Goal: Task Accomplishment & Management: Use online tool/utility

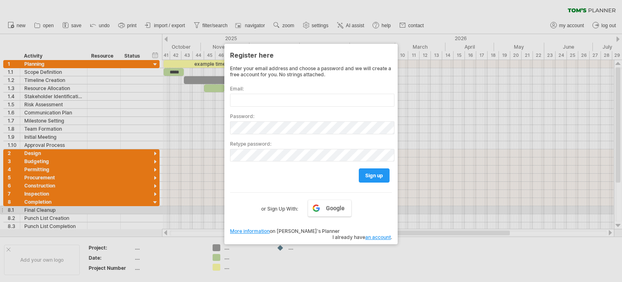
click at [279, 207] on label "or Sign Up With:" at bounding box center [279, 206] width 37 height 14
click at [323, 207] on link "Google" at bounding box center [330, 207] width 44 height 17
click at [330, 249] on div at bounding box center [311, 141] width 622 height 282
click at [179, 24] on div at bounding box center [311, 141] width 622 height 282
click at [319, 207] on link "Google" at bounding box center [330, 207] width 44 height 17
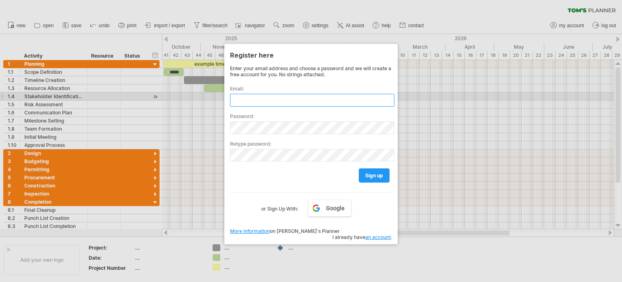
click at [253, 100] on input "text" at bounding box center [312, 100] width 164 height 13
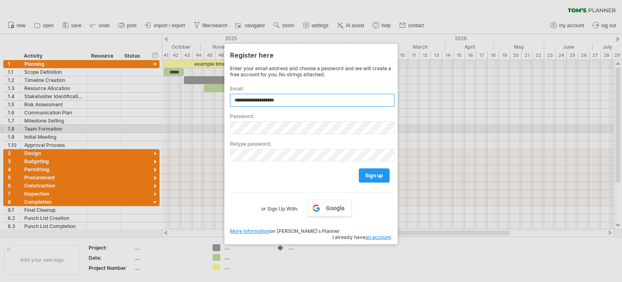
type input "**********"
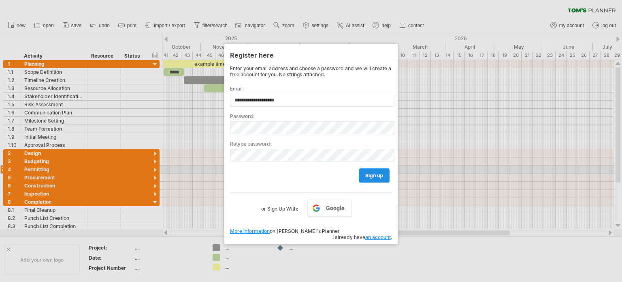
click at [374, 173] on span "sign up" at bounding box center [374, 175] width 18 height 6
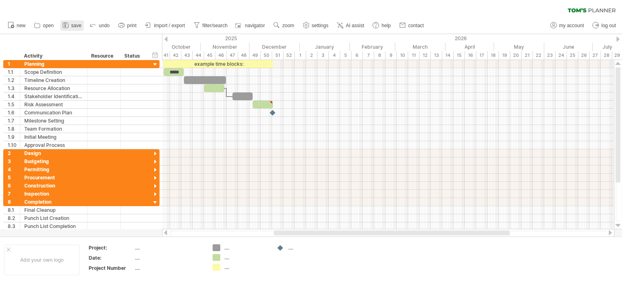
click at [75, 27] on span "save" at bounding box center [76, 26] width 10 height 6
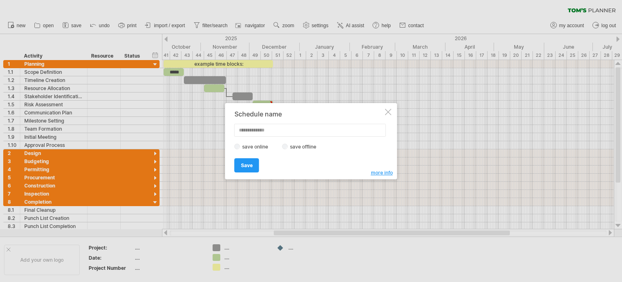
click at [266, 130] on input "text" at bounding box center [311, 130] width 152 height 13
type input "**********"
click at [288, 144] on label "save offline" at bounding box center [305, 146] width 35 height 6
click at [252, 165] on link "Save" at bounding box center [247, 165] width 25 height 14
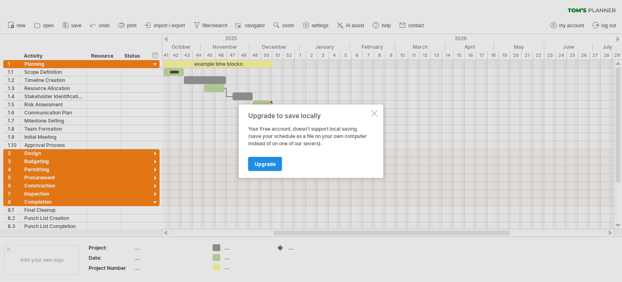
click at [267, 164] on span "Upgrade" at bounding box center [265, 163] width 21 height 6
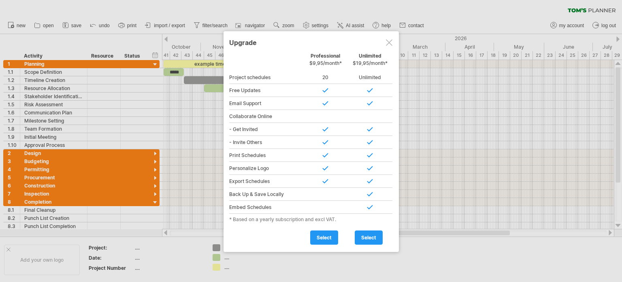
click at [391, 40] on div at bounding box center [389, 42] width 6 height 6
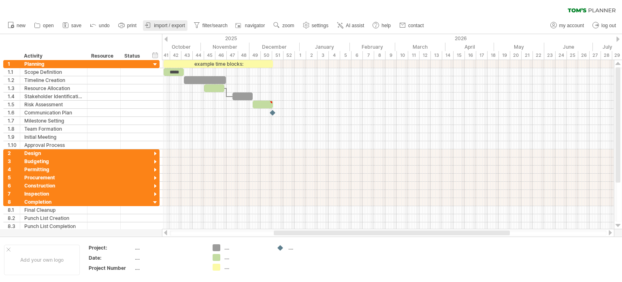
click at [157, 25] on span "import / export" at bounding box center [169, 26] width 31 height 6
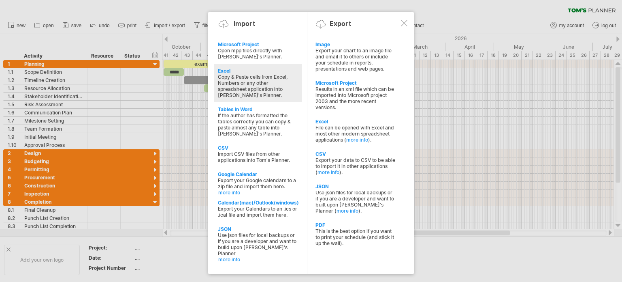
click at [263, 88] on div "Copy & Paste cells from Excel, Numbers or any other spreadsheet application int…" at bounding box center [258, 86] width 80 height 24
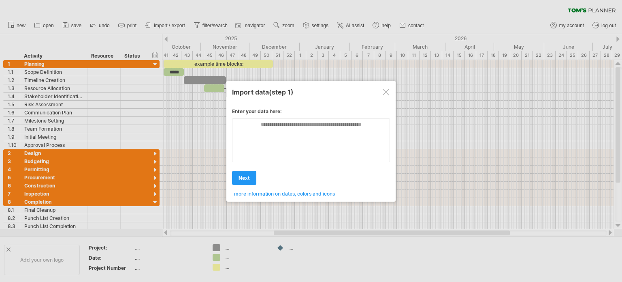
click at [248, 176] on span "next" at bounding box center [244, 178] width 11 height 6
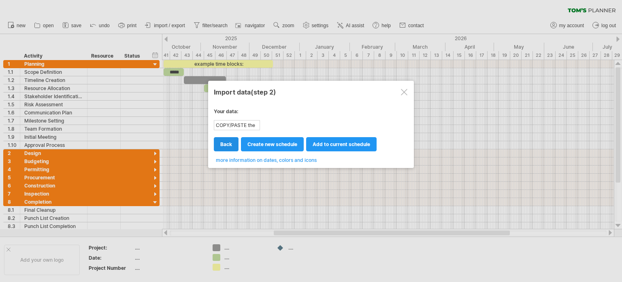
click at [228, 141] on span "back" at bounding box center [226, 144] width 12 height 6
type textarea "**********"
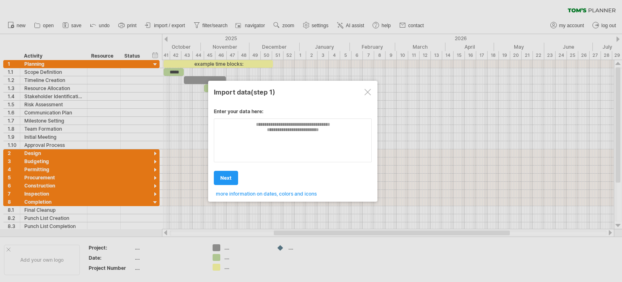
click at [368, 89] on div at bounding box center [368, 92] width 6 height 6
